Goal: Task Accomplishment & Management: Use online tool/utility

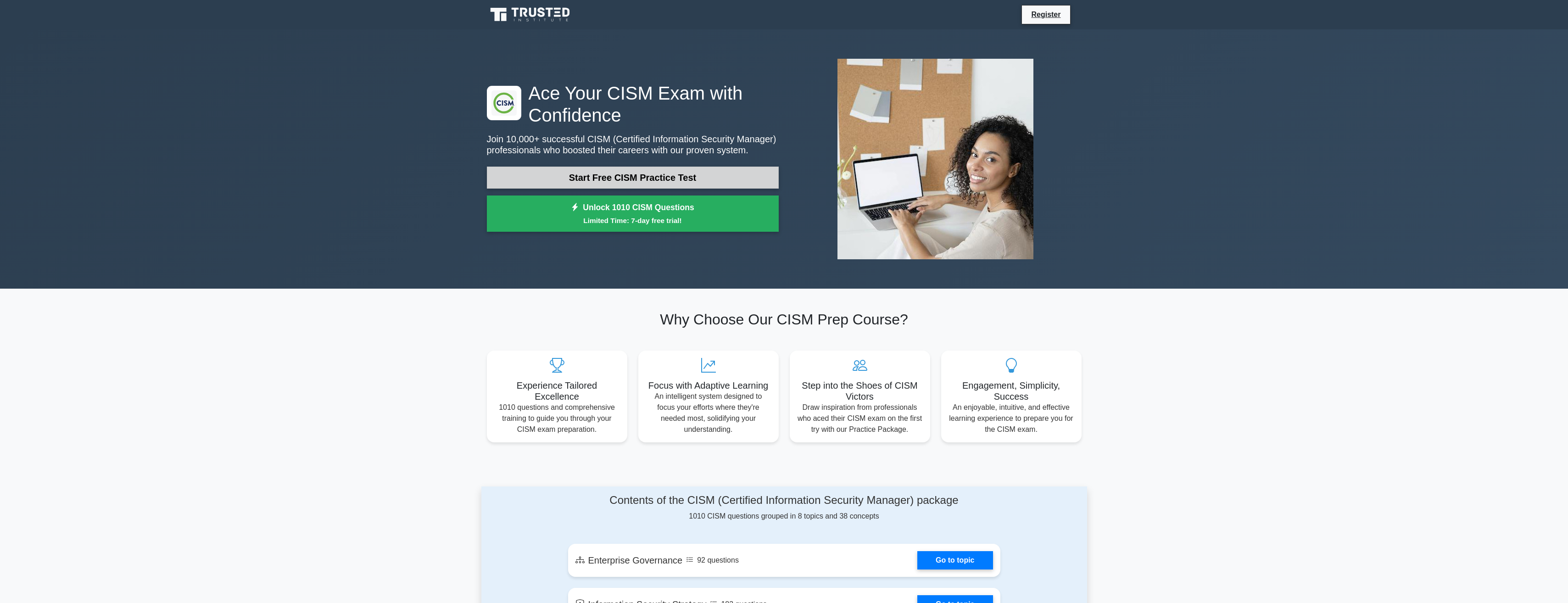
click at [603, 177] on link "Start Free CISM Practice Test" at bounding box center [632, 177] width 292 height 22
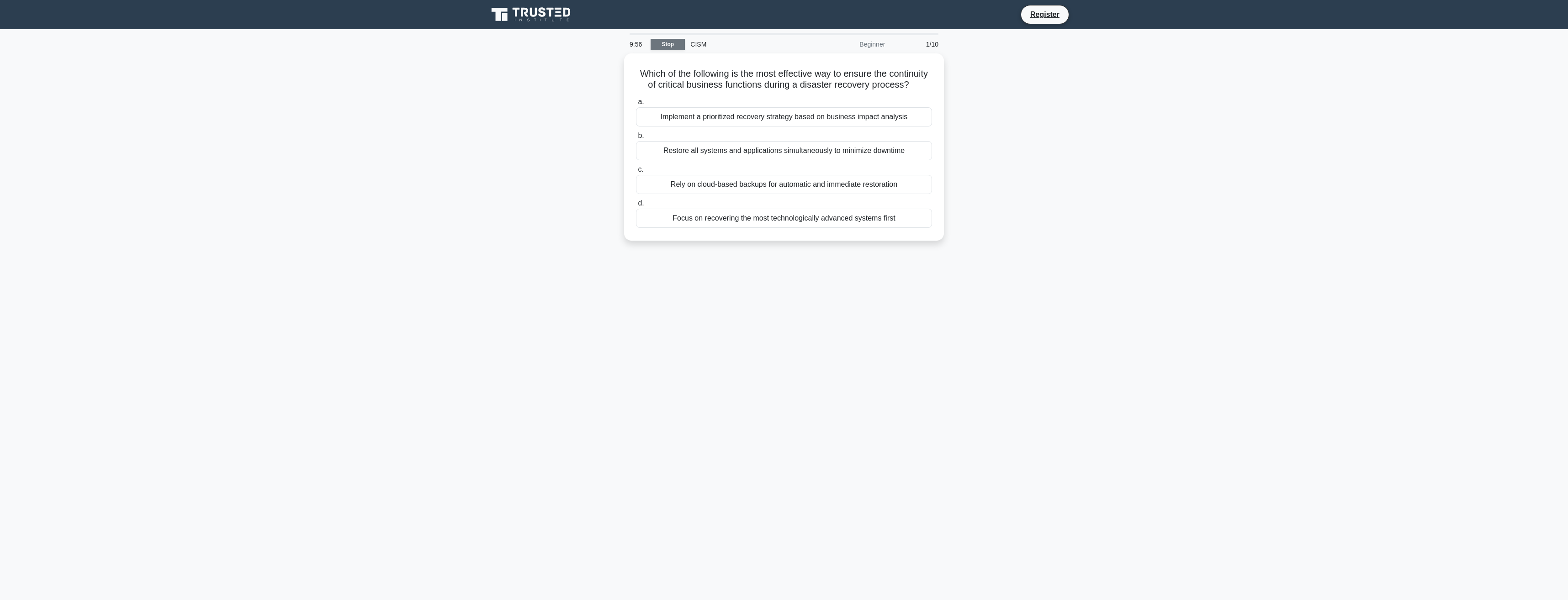
click at [663, 44] on link "Stop" at bounding box center [668, 44] width 34 height 12
